Goal: Task Accomplishment & Management: Complete application form

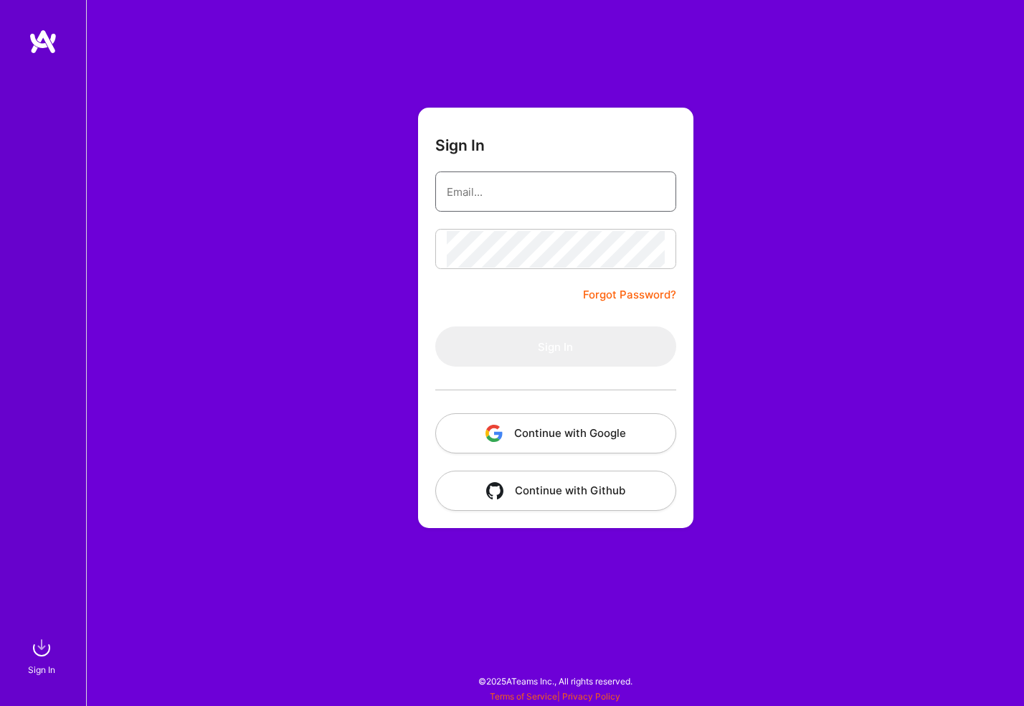
click at [493, 185] on input "email" at bounding box center [556, 192] width 218 height 37
type input "[PERSON_NAME][EMAIL_ADDRESS][PERSON_NAME][DOMAIN_NAME]"
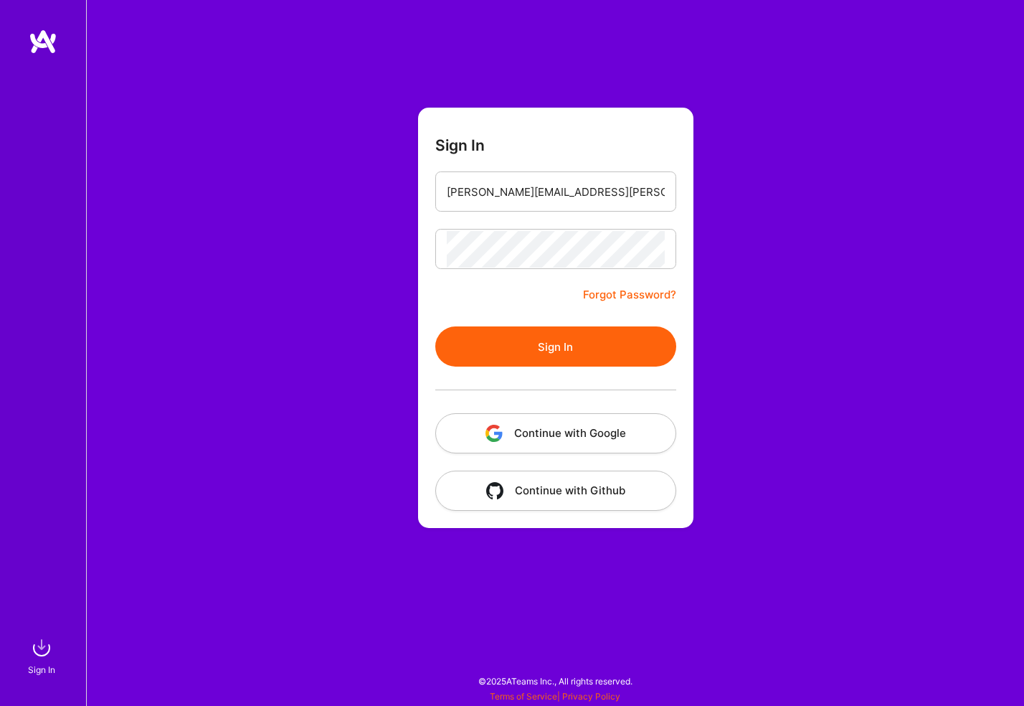
click at [435, 326] on button "Sign In" at bounding box center [555, 346] width 241 height 40
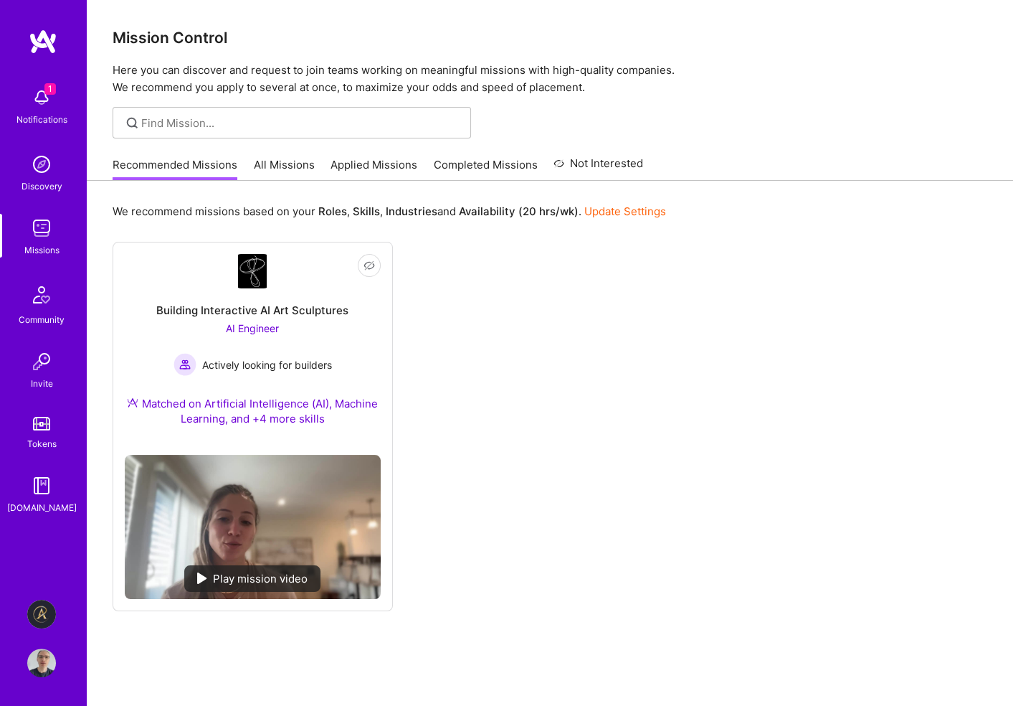
click at [301, 163] on link "All Missions" at bounding box center [284, 169] width 61 height 24
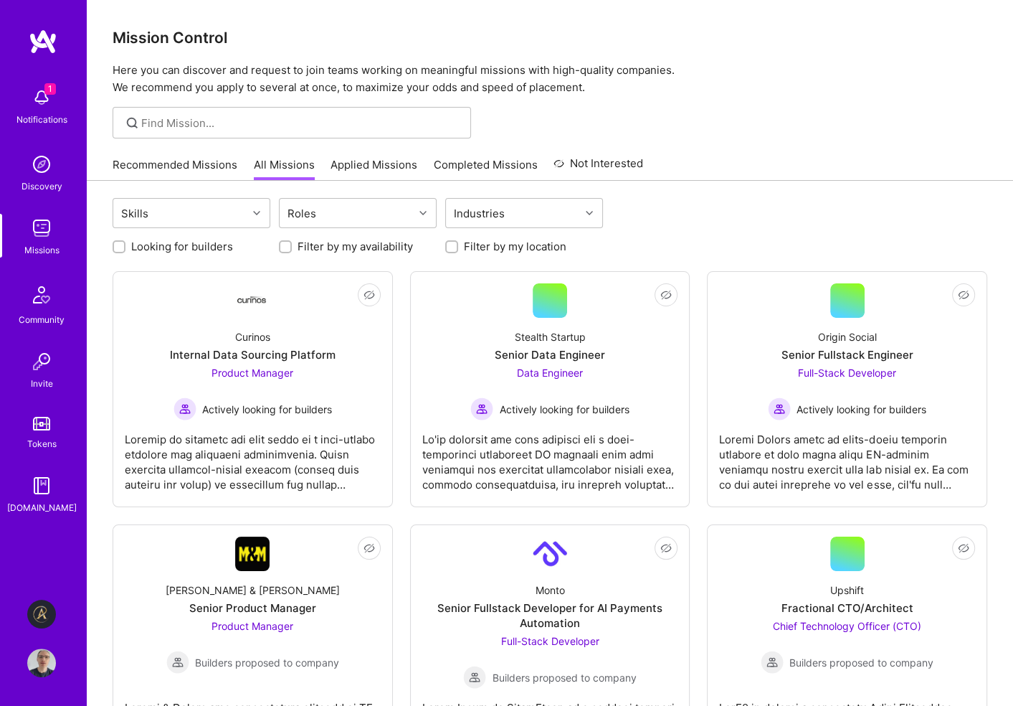
click at [37, 94] on img at bounding box center [41, 97] width 29 height 29
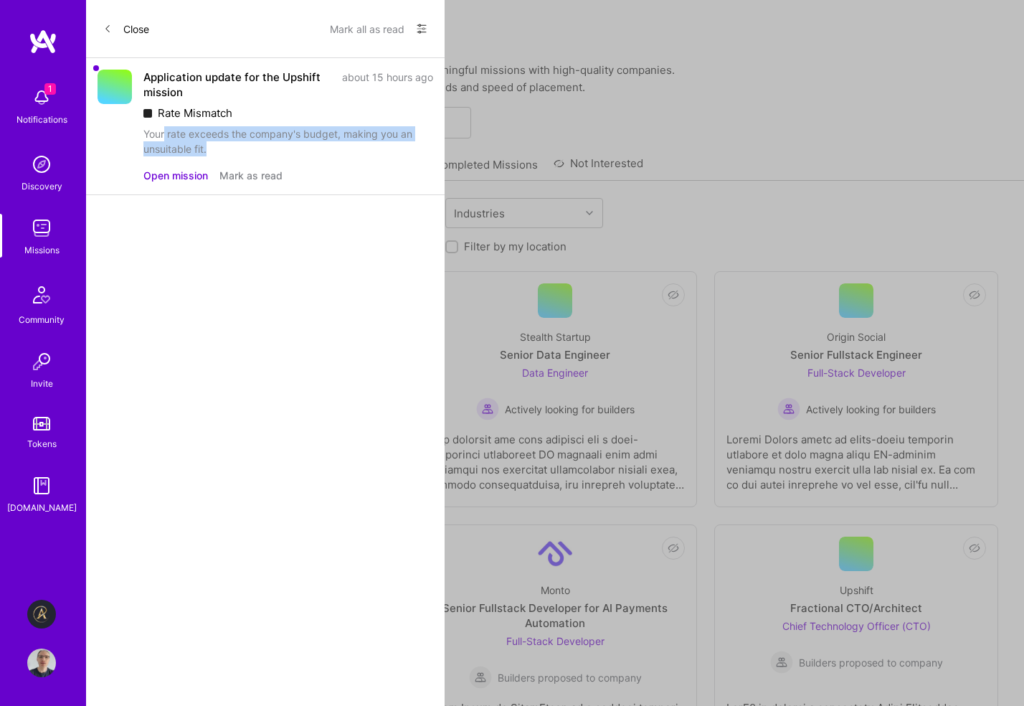
drag, startPoint x: 163, startPoint y: 132, endPoint x: 227, endPoint y: 148, distance: 65.9
click at [227, 148] on div "Your rate exceeds the company's budget, making you an unsuitable fit." at bounding box center [288, 141] width 290 height 30
click at [213, 133] on div "Your rate exceeds the company's budget, making you an unsuitable fit." at bounding box center [288, 141] width 290 height 30
drag, startPoint x: 145, startPoint y: 131, endPoint x: 230, endPoint y: 147, distance: 86.8
click at [230, 147] on div "Your rate exceeds the company's budget, making you an unsuitable fit." at bounding box center [288, 141] width 290 height 30
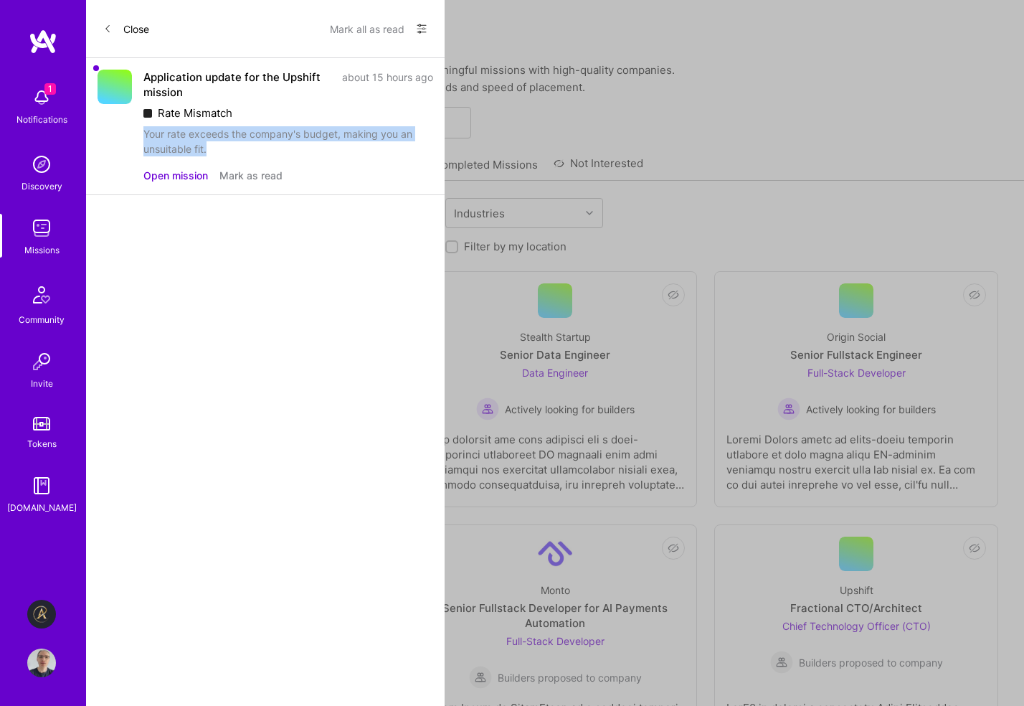
click at [225, 137] on div "Your rate exceeds the company's budget, making you an unsuitable fit." at bounding box center [288, 141] width 290 height 30
click at [100, 28] on div "Close Mark all as read Show all notifications Show unread notifications only" at bounding box center [265, 29] width 359 height 58
click at [141, 30] on button "Close" at bounding box center [126, 28] width 46 height 23
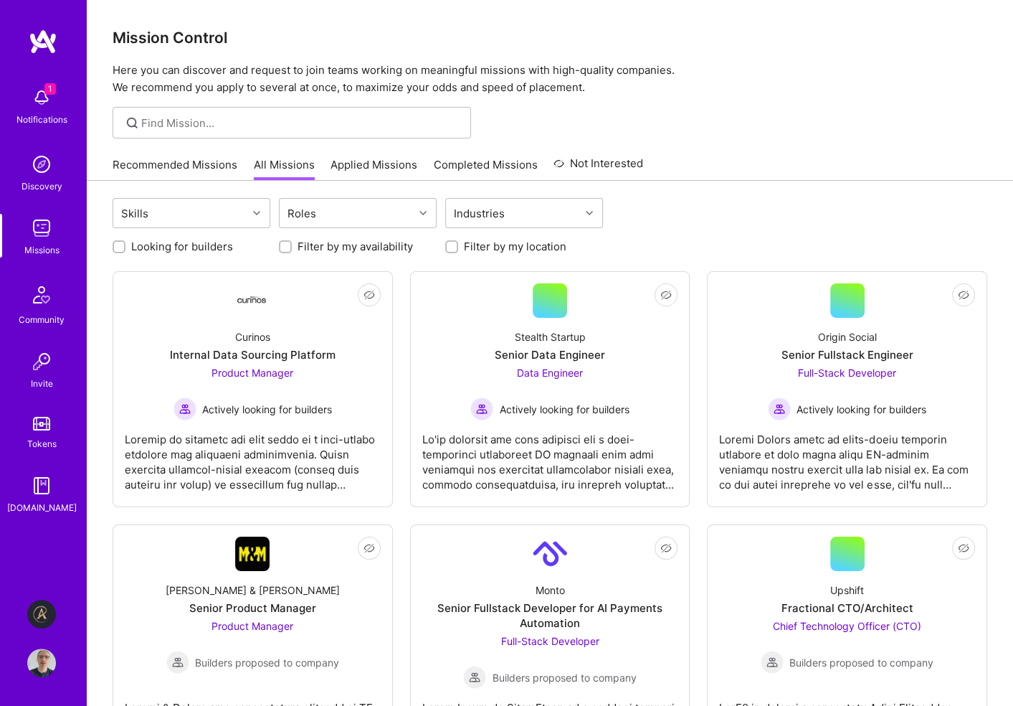
click at [679, 94] on p "Here you can discover and request to join teams working on meaningful missions …" at bounding box center [550, 79] width 875 height 34
click at [42, 100] on img at bounding box center [41, 97] width 29 height 29
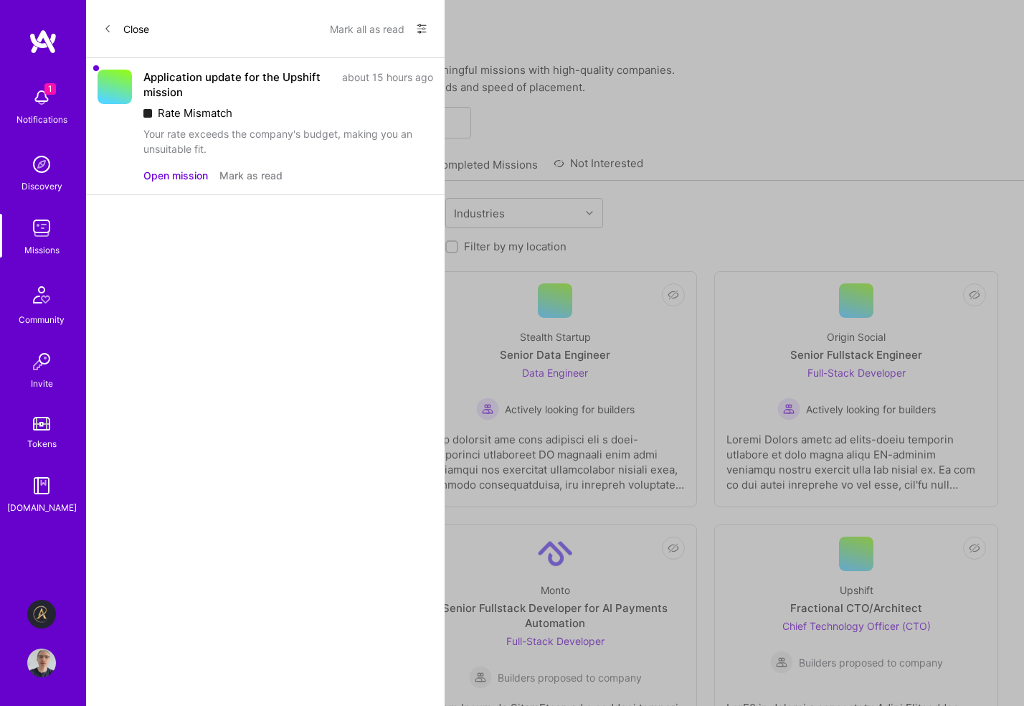
click at [191, 174] on button "Open mission" at bounding box center [175, 175] width 65 height 15
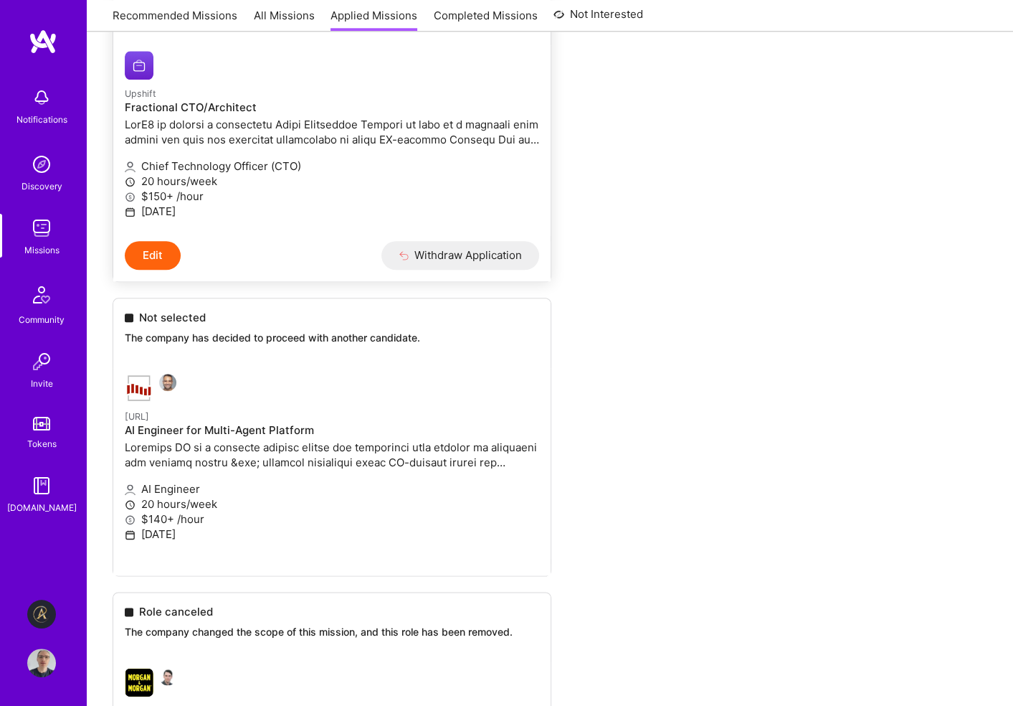
scroll to position [1328, 0]
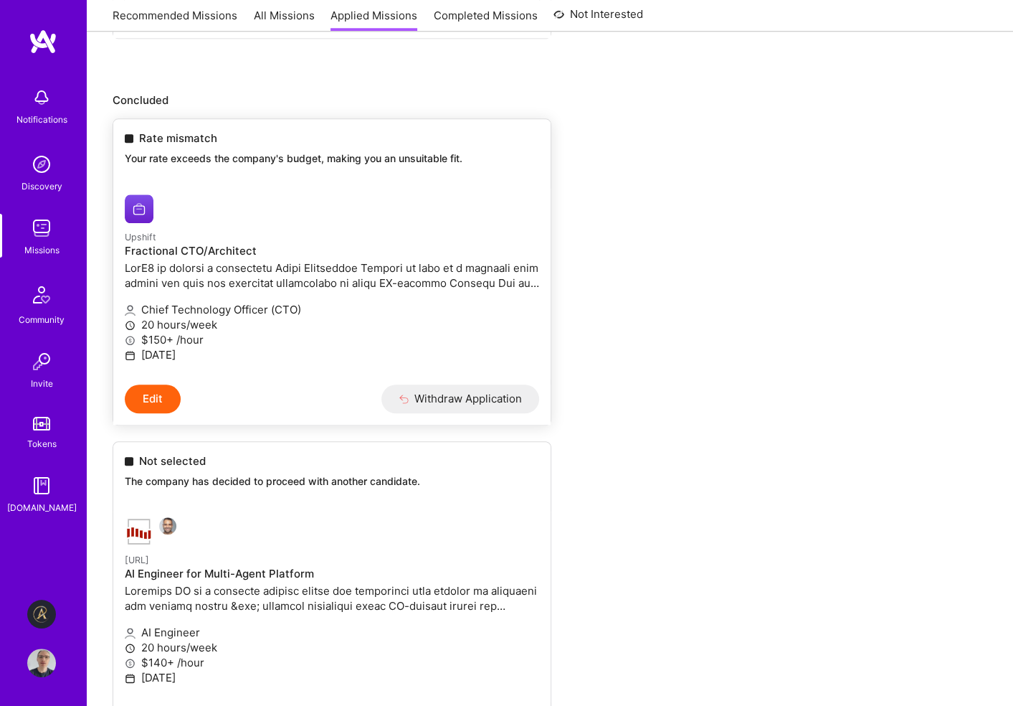
click at [198, 246] on h4 "Fractional CTO/Architect" at bounding box center [332, 251] width 414 height 13
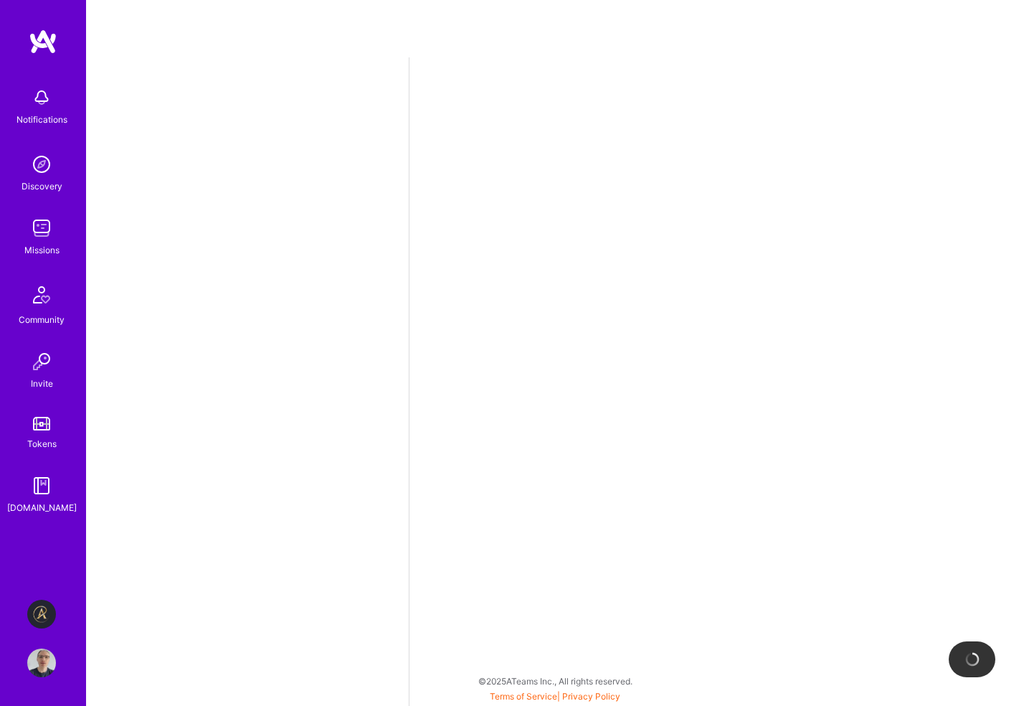
select select "GB"
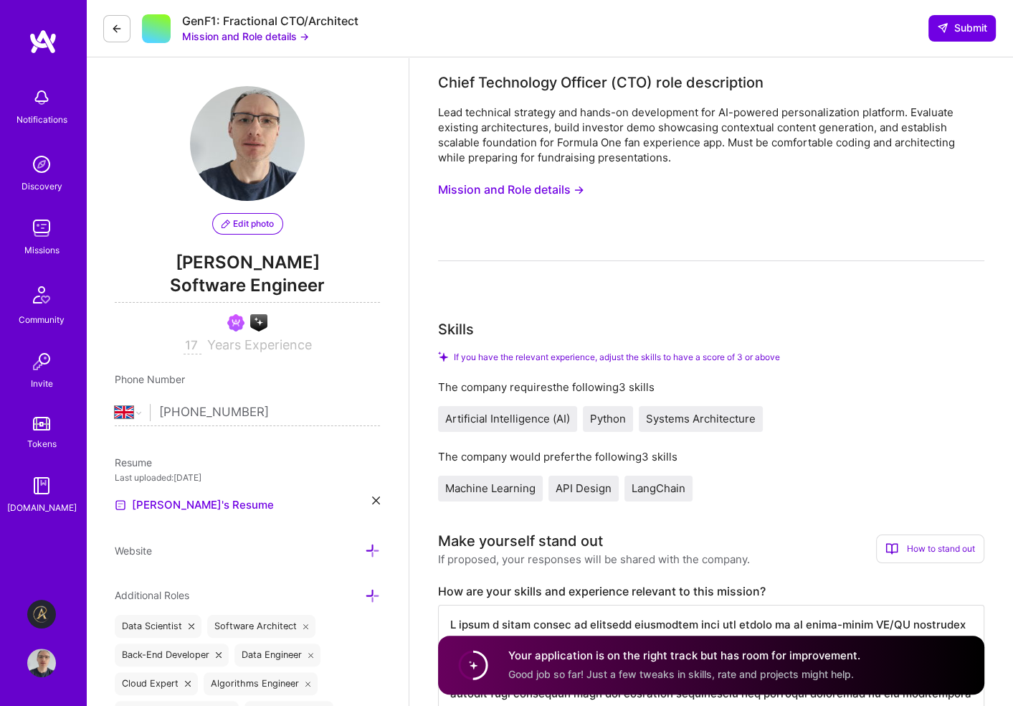
click at [118, 25] on icon at bounding box center [116, 28] width 11 height 11
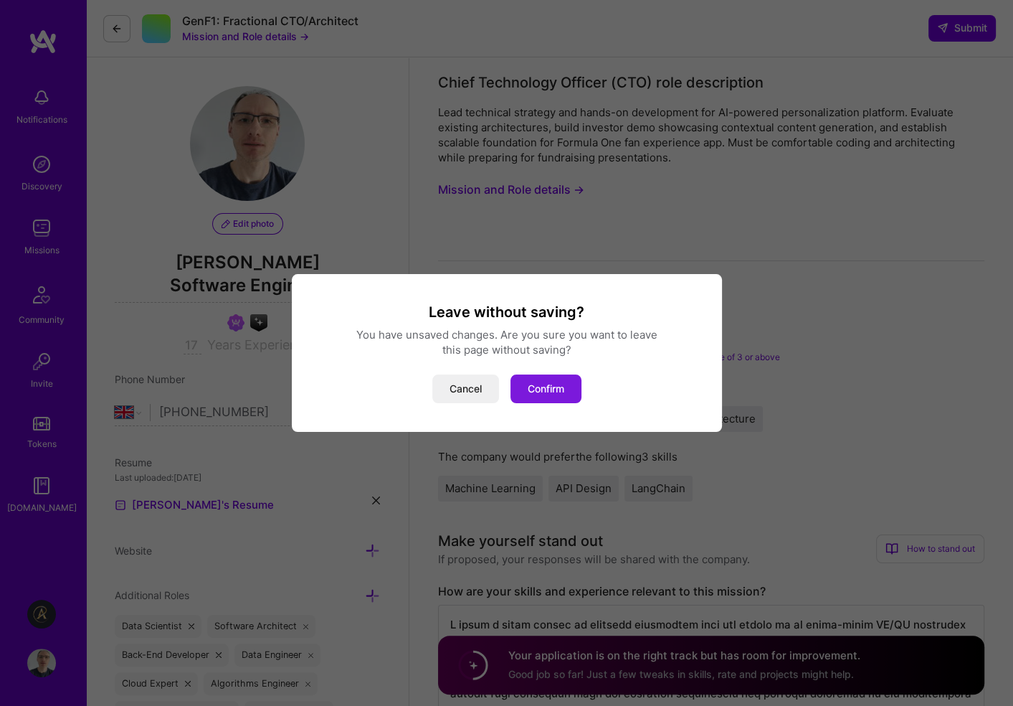
click at [534, 389] on button "Confirm" at bounding box center [546, 388] width 71 height 29
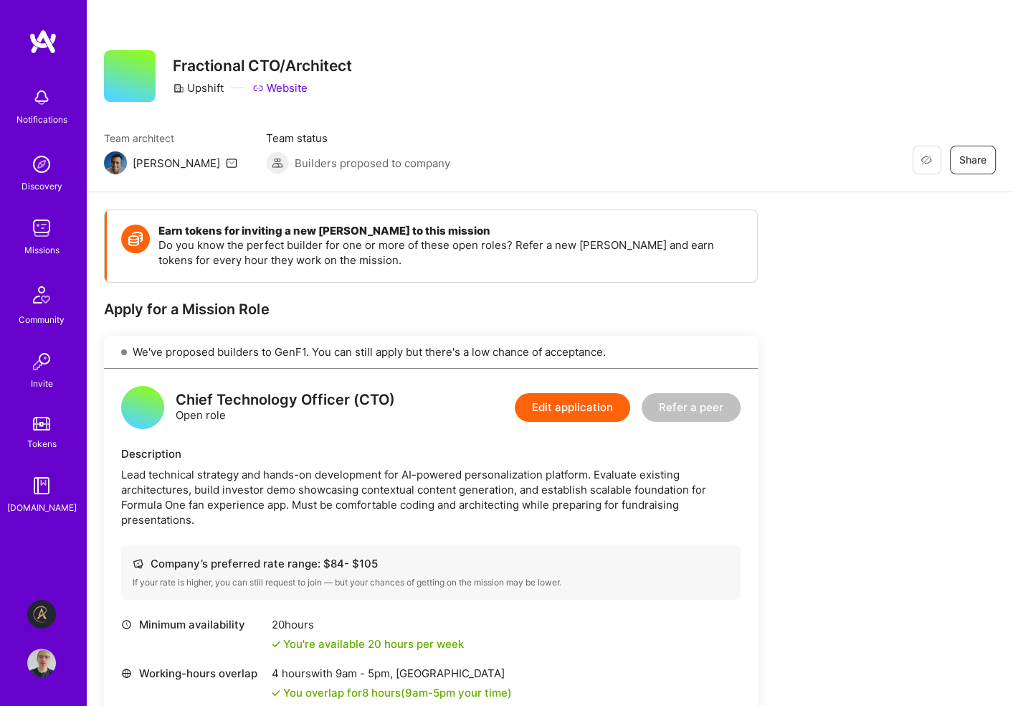
click at [226, 162] on icon at bounding box center [231, 162] width 11 height 11
